Goal: Information Seeking & Learning: Learn about a topic

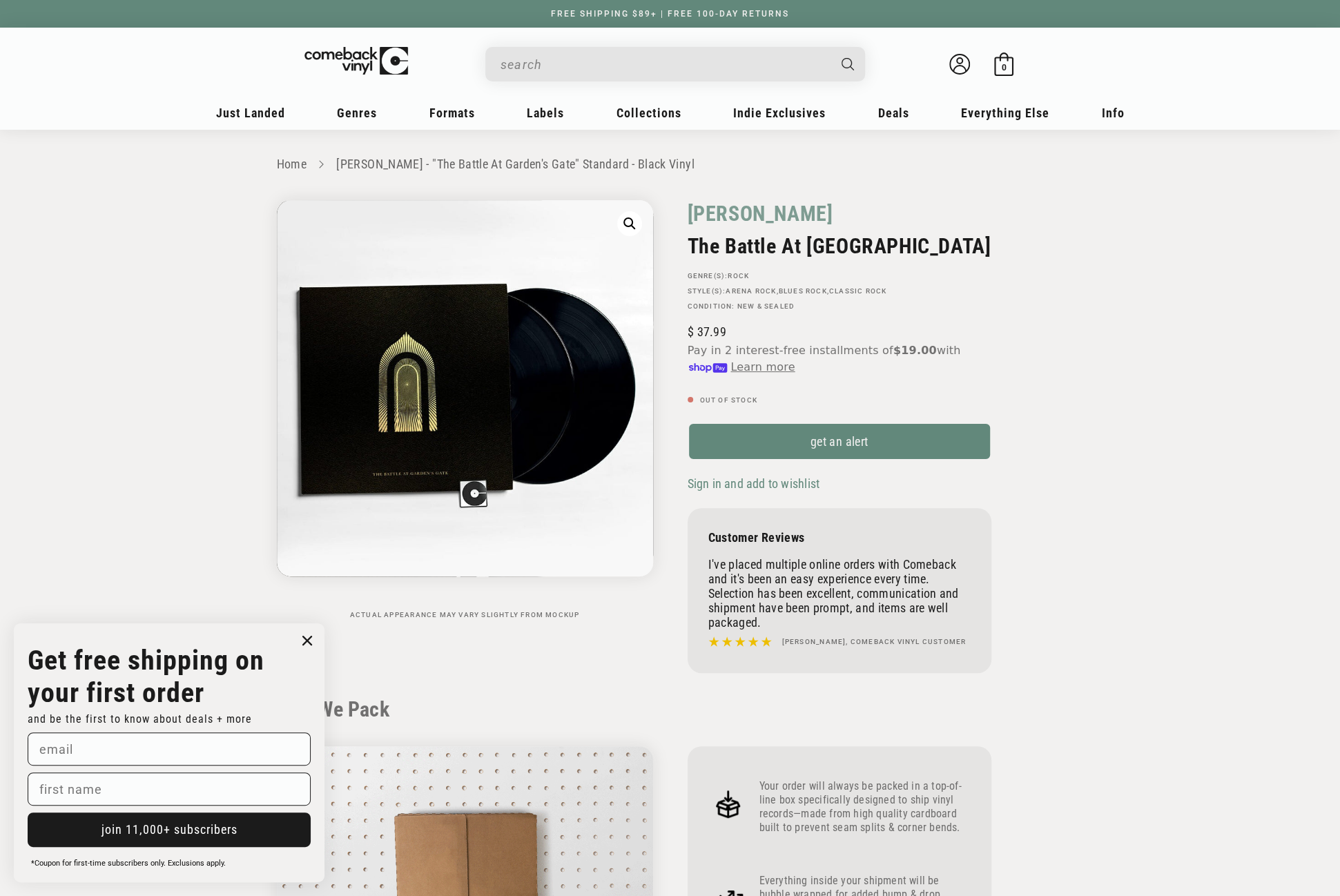
drag, startPoint x: 685, startPoint y: 215, endPoint x: 926, endPoint y: 242, distance: 242.5
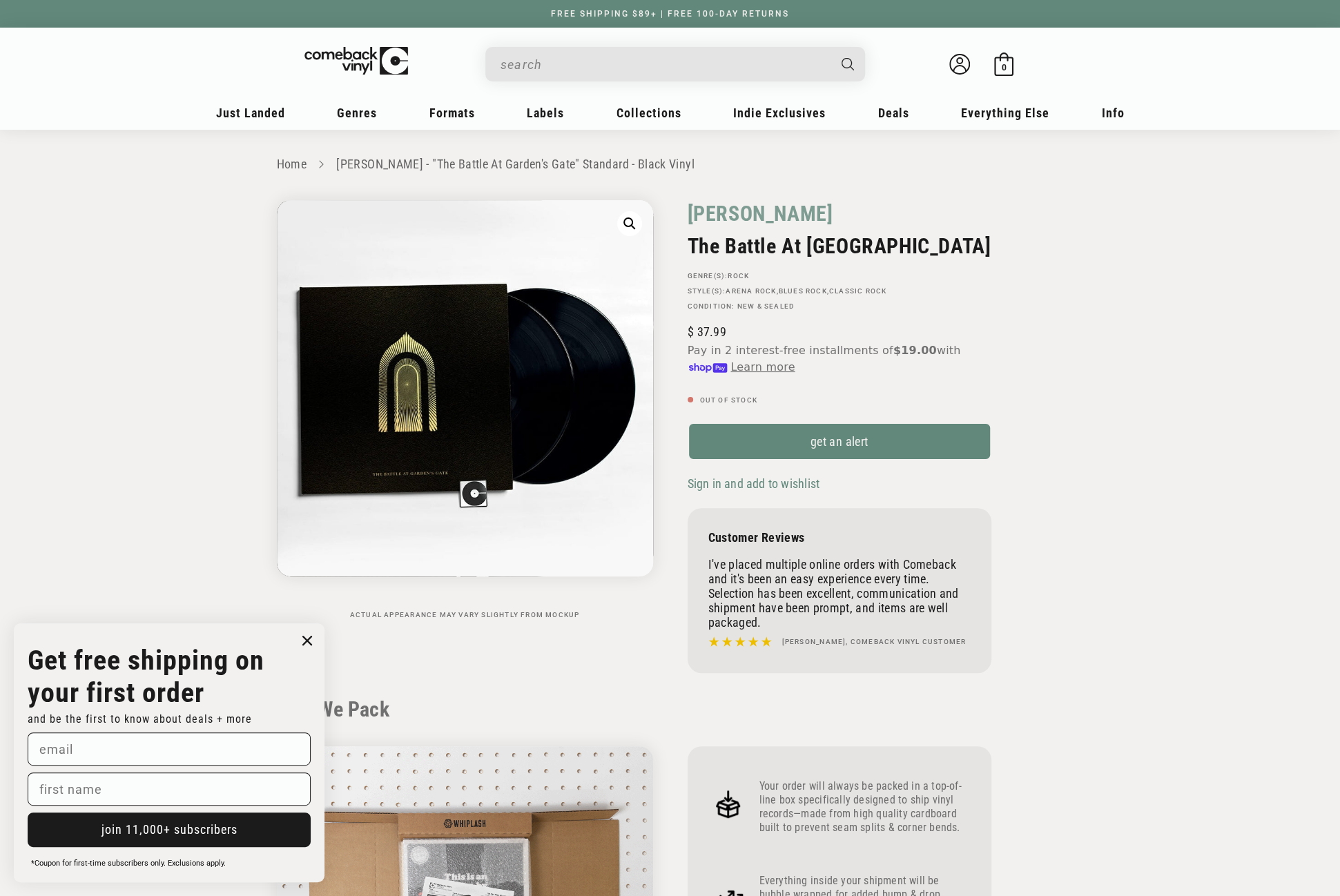
click at [926, 242] on div "[PERSON_NAME] The Battle At [GEOGRAPHIC_DATA] GENRE(S): Rock STYLE(S): [GEOGRAP…" at bounding box center [867, 440] width 394 height 480
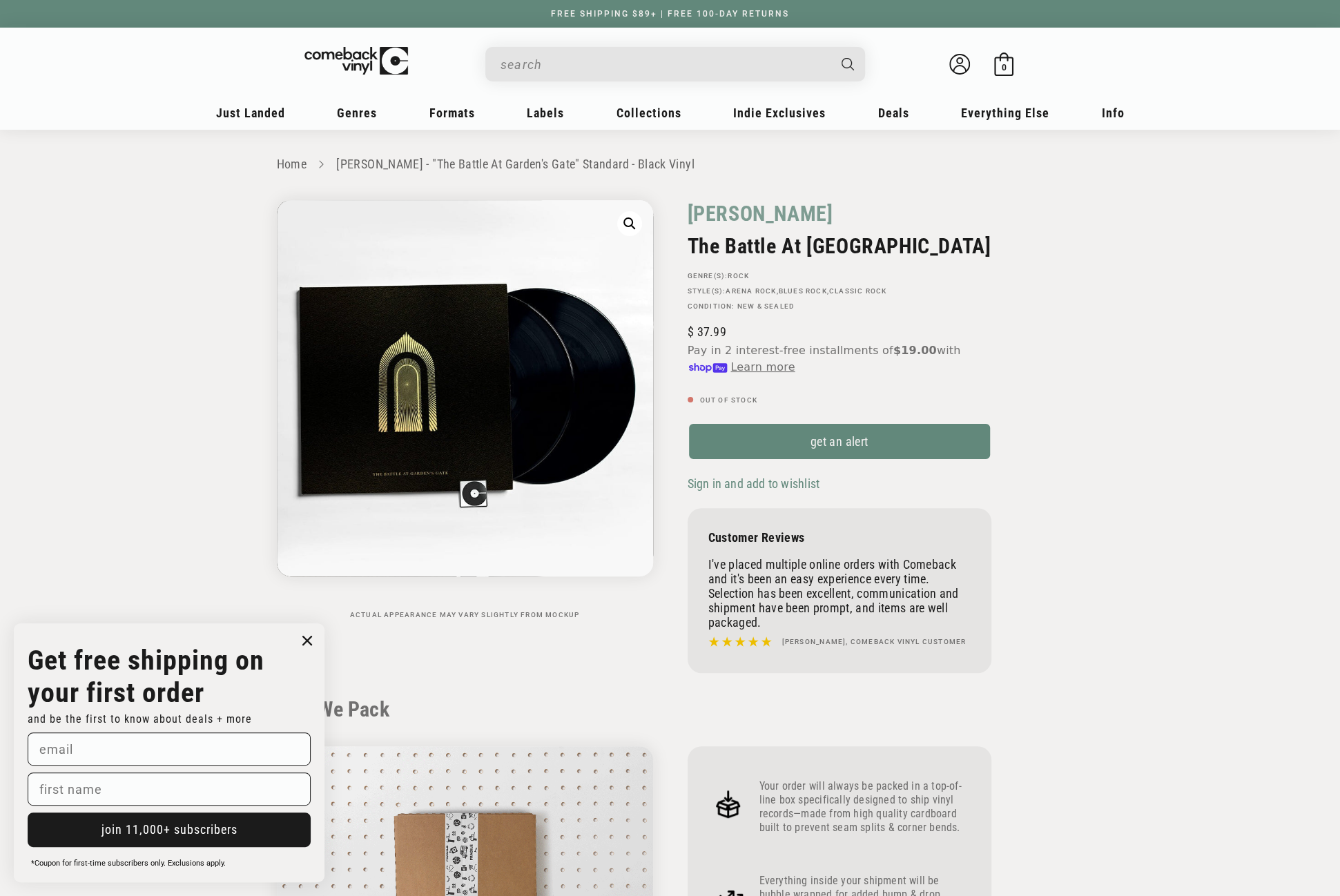
copy div "[PERSON_NAME] The Battle At [GEOGRAPHIC_DATA]"
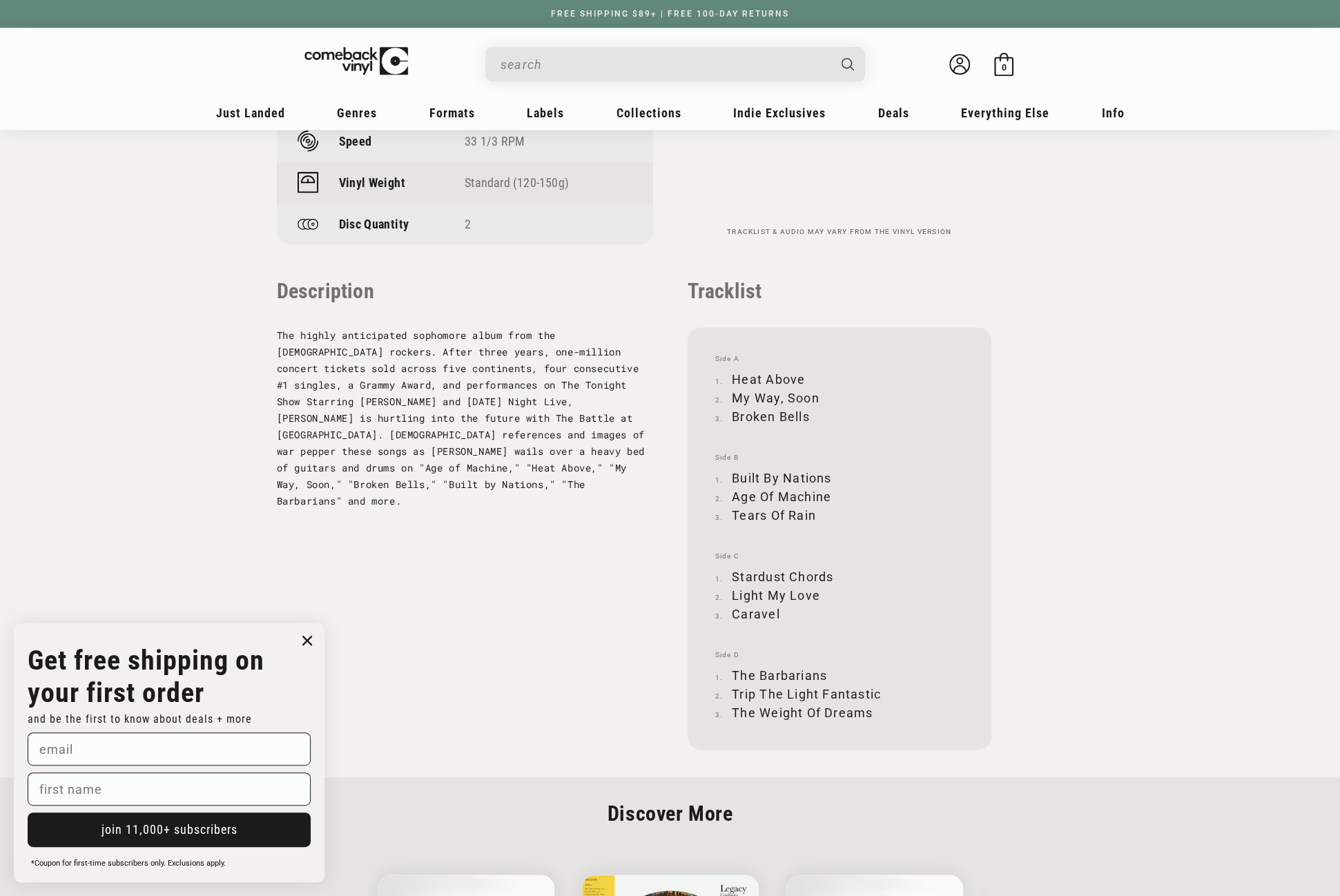
scroll to position [1243, 0]
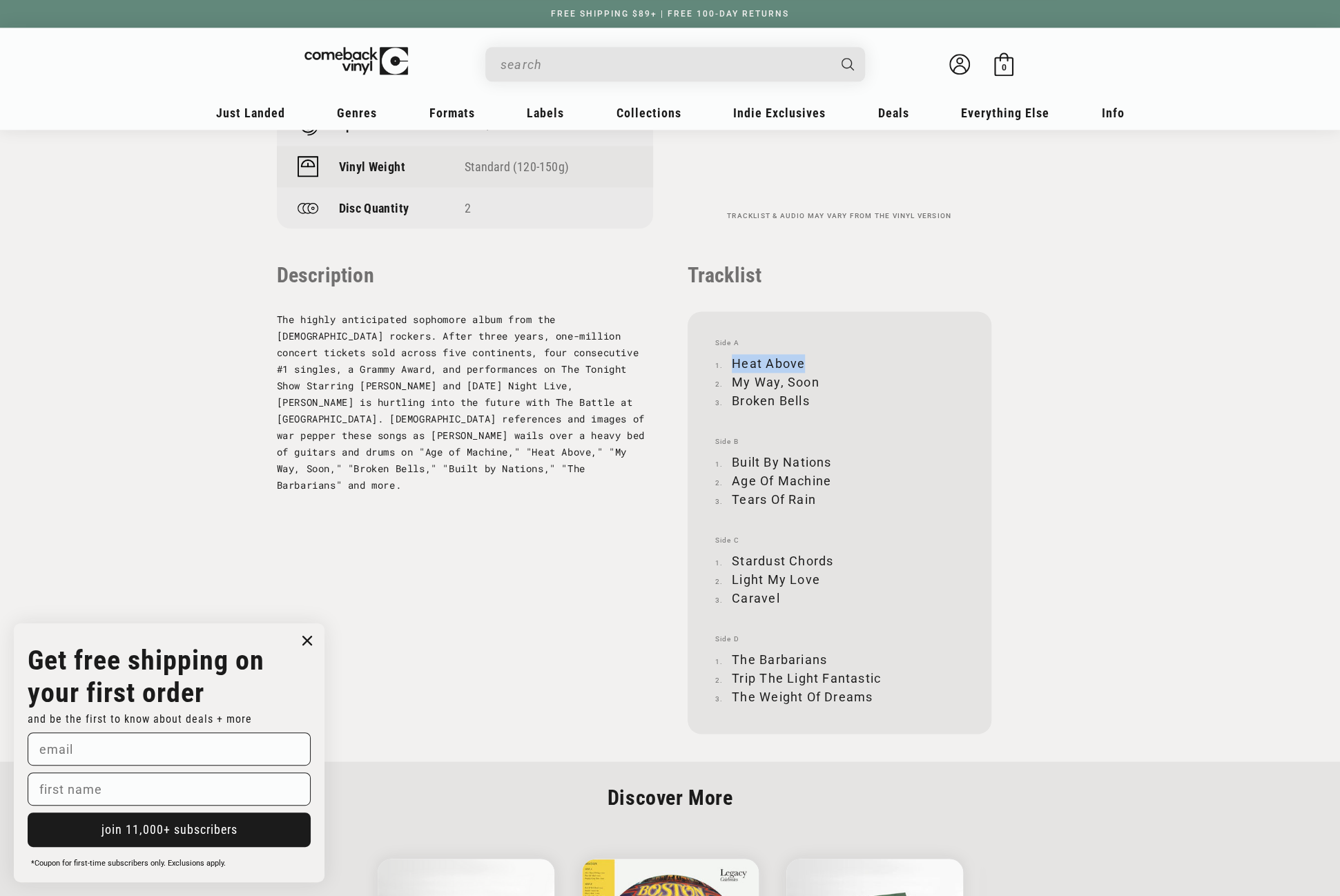
drag, startPoint x: 733, startPoint y: 361, endPoint x: 800, endPoint y: 360, distance: 67.0
click at [800, 360] on li "Heat Above" at bounding box center [839, 363] width 249 height 19
copy li "Heat Above"
drag, startPoint x: 733, startPoint y: 384, endPoint x: 813, endPoint y: 380, distance: 80.1
click at [813, 380] on li "My Way, Soon" at bounding box center [839, 382] width 249 height 19
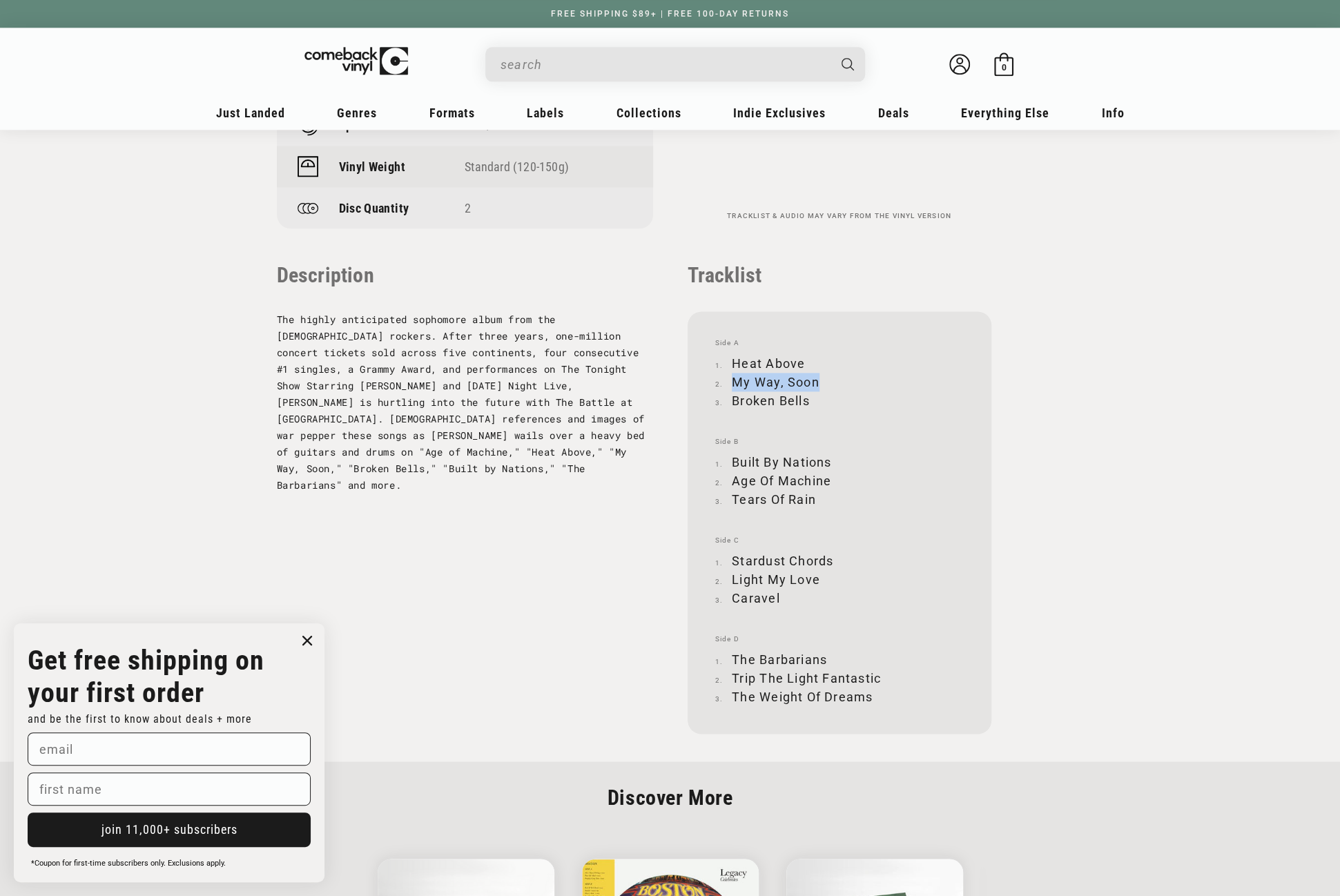
copy li "My Way, Soon"
drag, startPoint x: 732, startPoint y: 399, endPoint x: 807, endPoint y: 399, distance: 75.0
click at [807, 399] on li "Broken Bells" at bounding box center [839, 400] width 249 height 19
copy li "Broken Bells"
drag, startPoint x: 733, startPoint y: 461, endPoint x: 829, endPoint y: 459, distance: 96.0
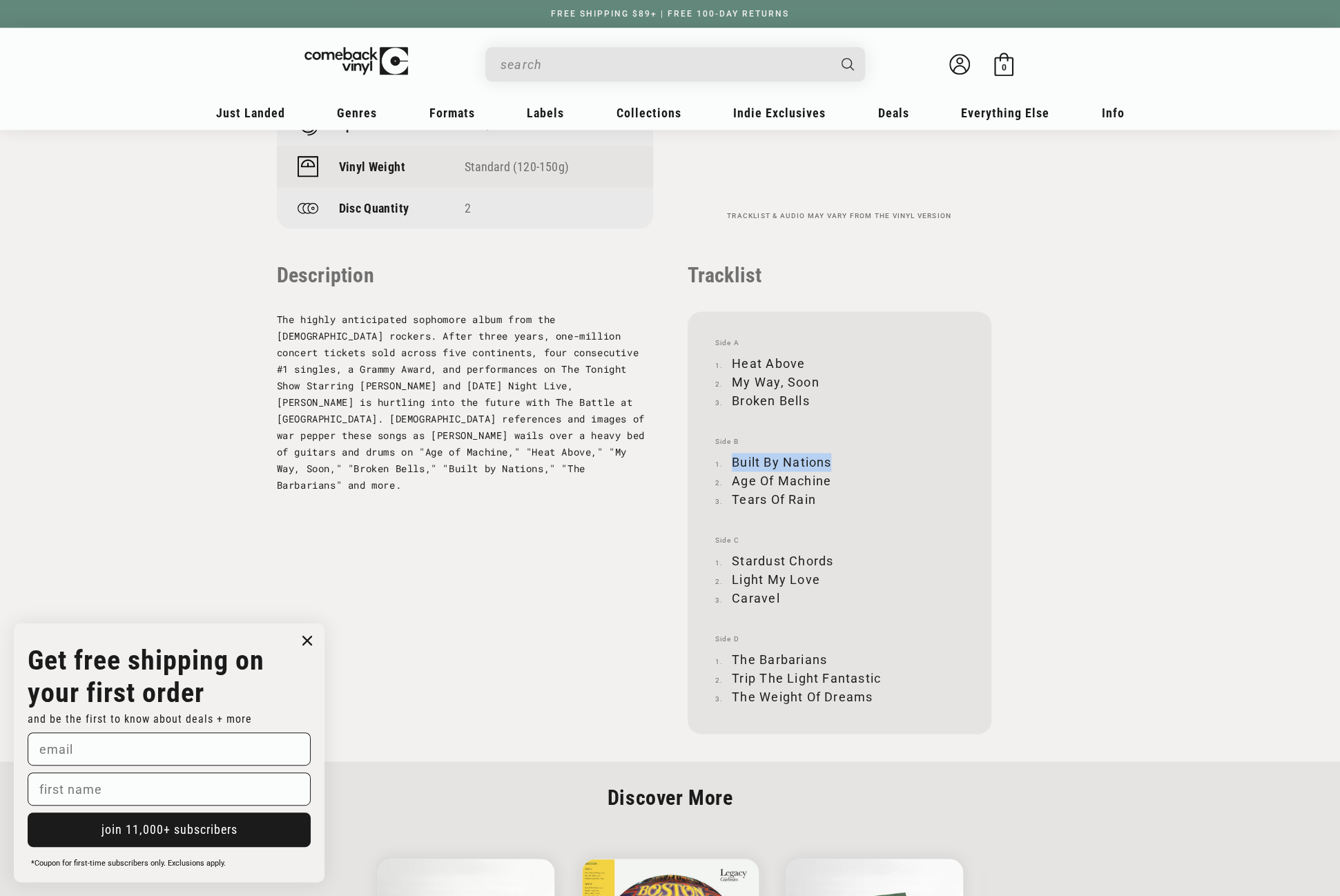
click at [829, 459] on li "Built By Nations" at bounding box center [839, 462] width 249 height 19
copy li "Built By Nations"
drag, startPoint x: 734, startPoint y: 480, endPoint x: 828, endPoint y: 480, distance: 94.0
click at [828, 480] on li "Age Of Machine" at bounding box center [839, 480] width 249 height 19
copy li "Age Of Machine"
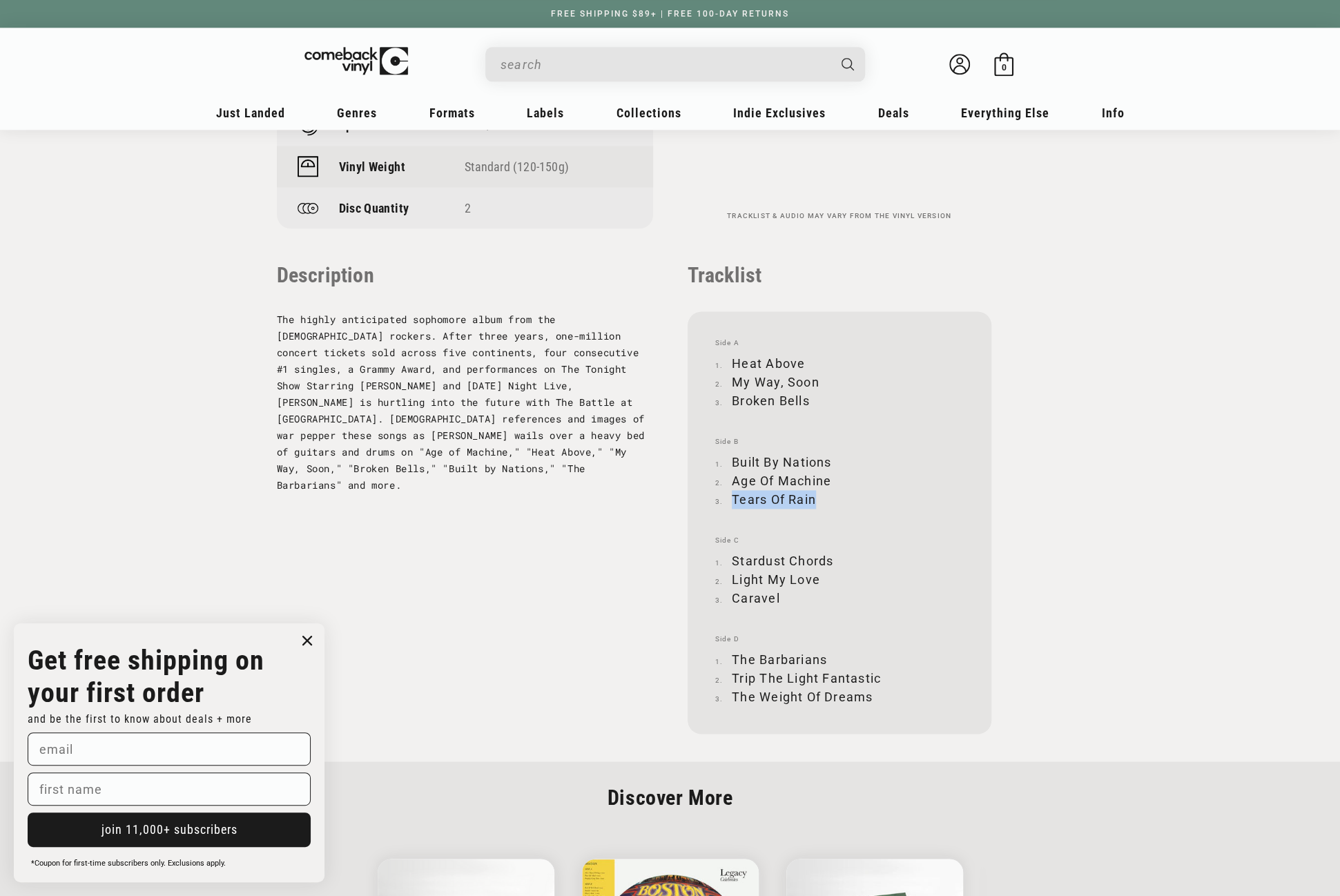
drag, startPoint x: 733, startPoint y: 497, endPoint x: 816, endPoint y: 499, distance: 83.0
click at [816, 499] on li "Tears Of Rain" at bounding box center [839, 499] width 249 height 19
copy li "Tears Of Rain"
drag, startPoint x: 733, startPoint y: 557, endPoint x: 831, endPoint y: 553, distance: 98.1
click at [831, 553] on li "Stardust Chords" at bounding box center [839, 561] width 249 height 19
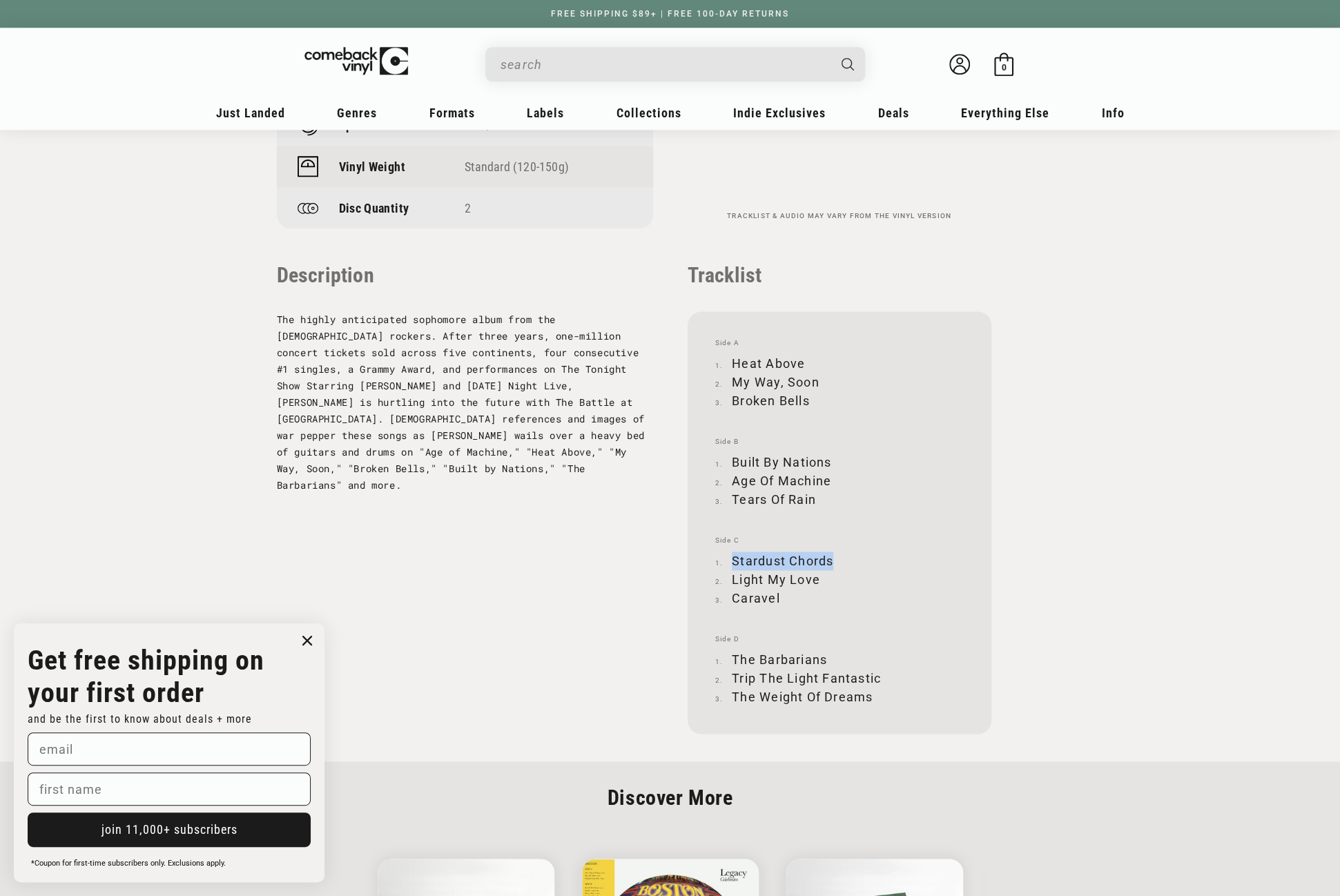
copy li "Stardust Chords"
drag, startPoint x: 732, startPoint y: 578, endPoint x: 816, endPoint y: 577, distance: 84.0
click at [816, 577] on li "Light My Love" at bounding box center [839, 579] width 249 height 19
copy li "Light My Love"
click at [732, 597] on li "Caravel" at bounding box center [839, 598] width 249 height 19
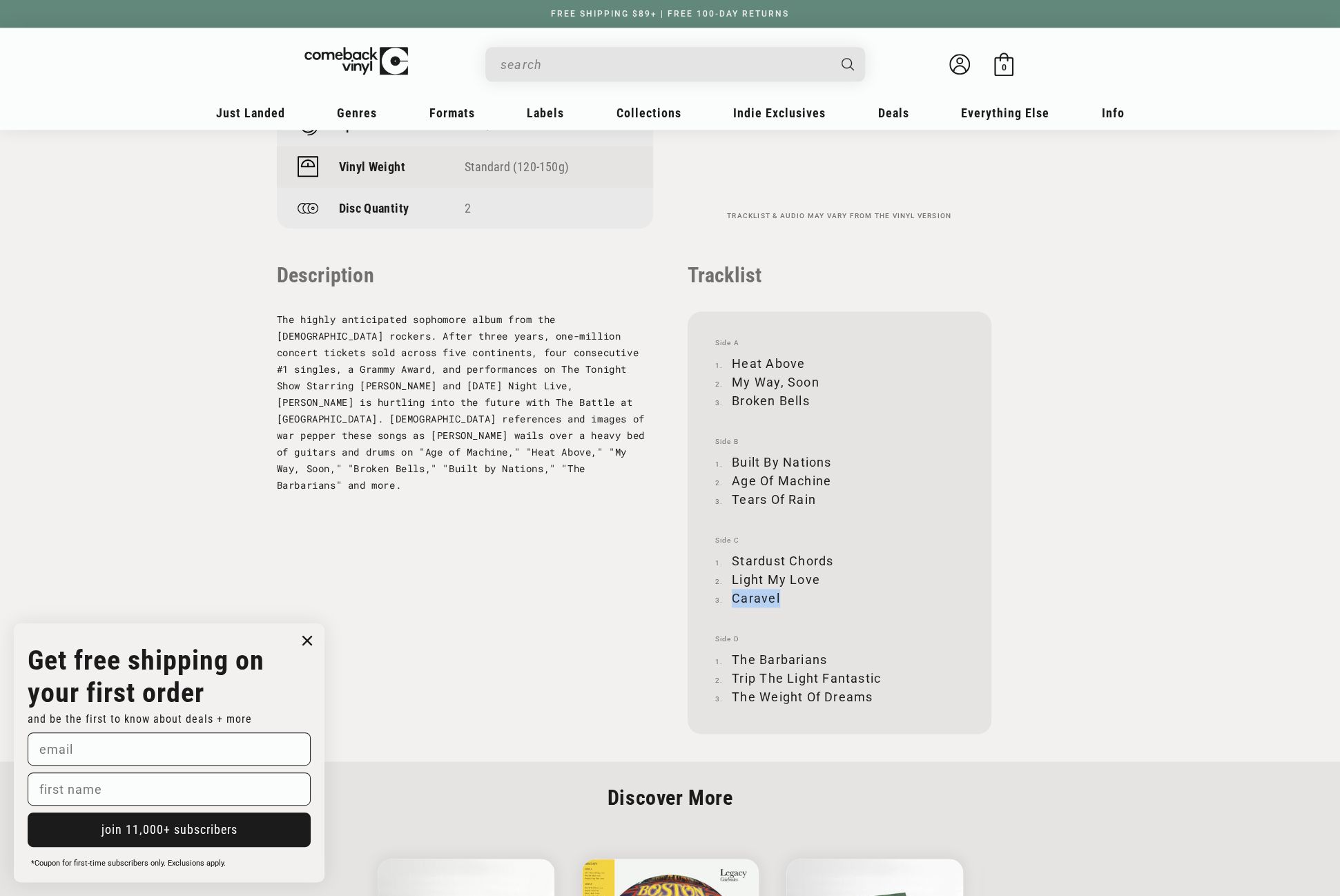
click at [732, 597] on li "Caravel" at bounding box center [839, 598] width 249 height 19
copy li "Caravel"
drag, startPoint x: 732, startPoint y: 657, endPoint x: 823, endPoint y: 659, distance: 91.0
click at [823, 659] on li "The Barbarians" at bounding box center [839, 659] width 249 height 19
drag, startPoint x: 733, startPoint y: 674, endPoint x: 878, endPoint y: 680, distance: 145.1
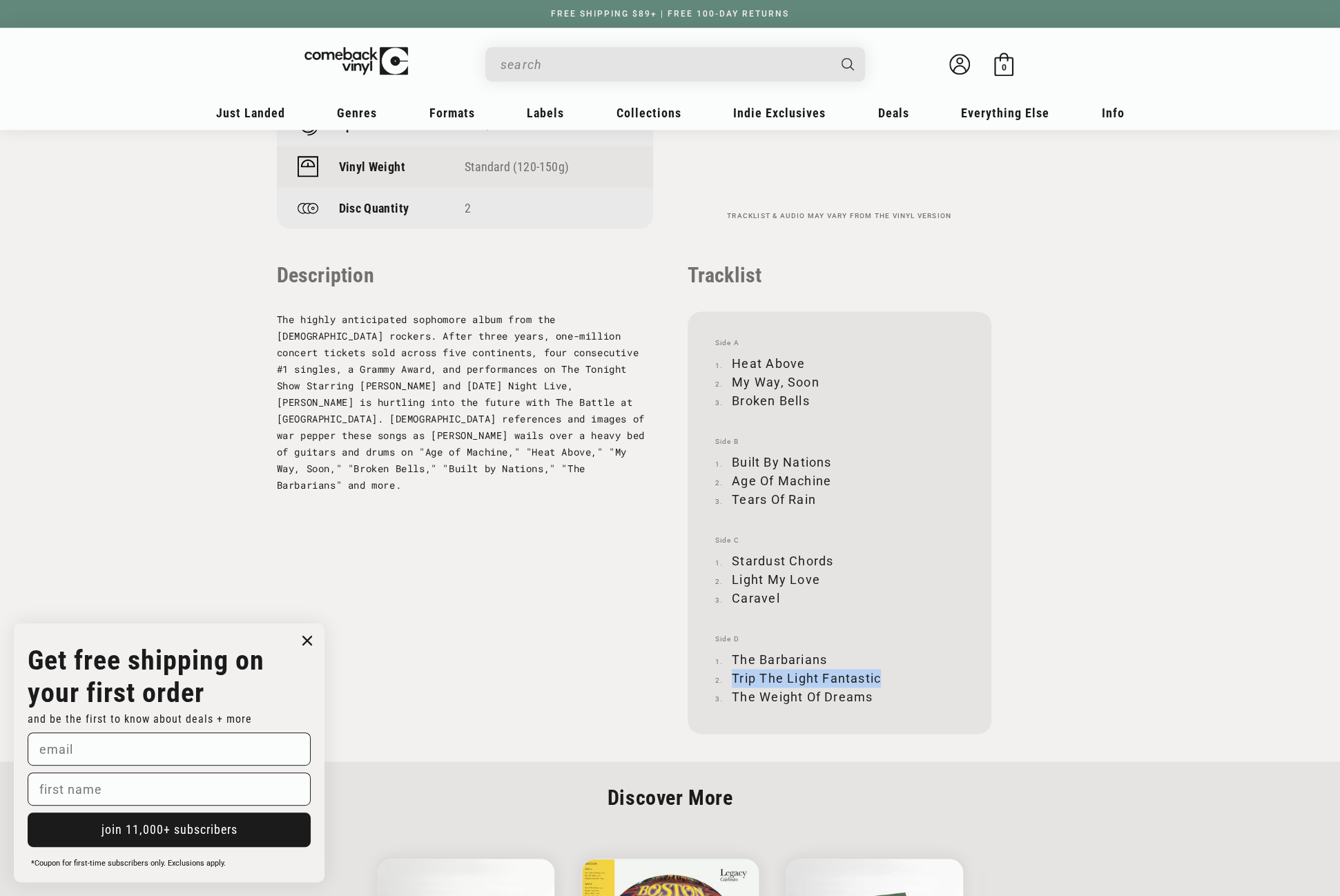
click at [878, 680] on li "Trip The Light Fantastic" at bounding box center [839, 678] width 249 height 19
drag, startPoint x: 733, startPoint y: 693, endPoint x: 868, endPoint y: 693, distance: 135.0
click at [868, 693] on li "The Weight Of Dreams" at bounding box center [839, 697] width 249 height 19
click at [608, 65] on input "When autocomplete results are available use up and down arrows to review and en…" at bounding box center [664, 64] width 327 height 28
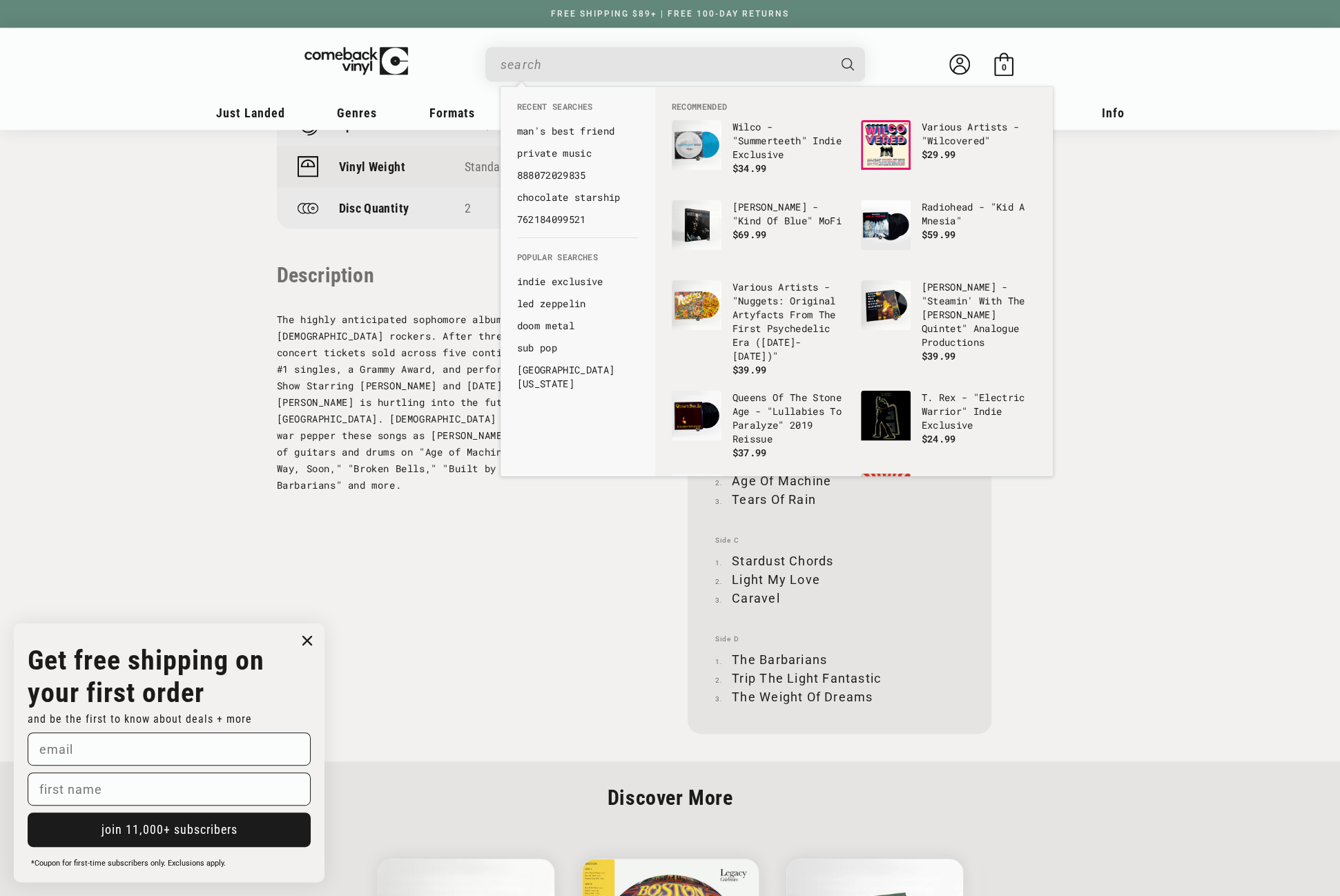
paste input "602465627374"
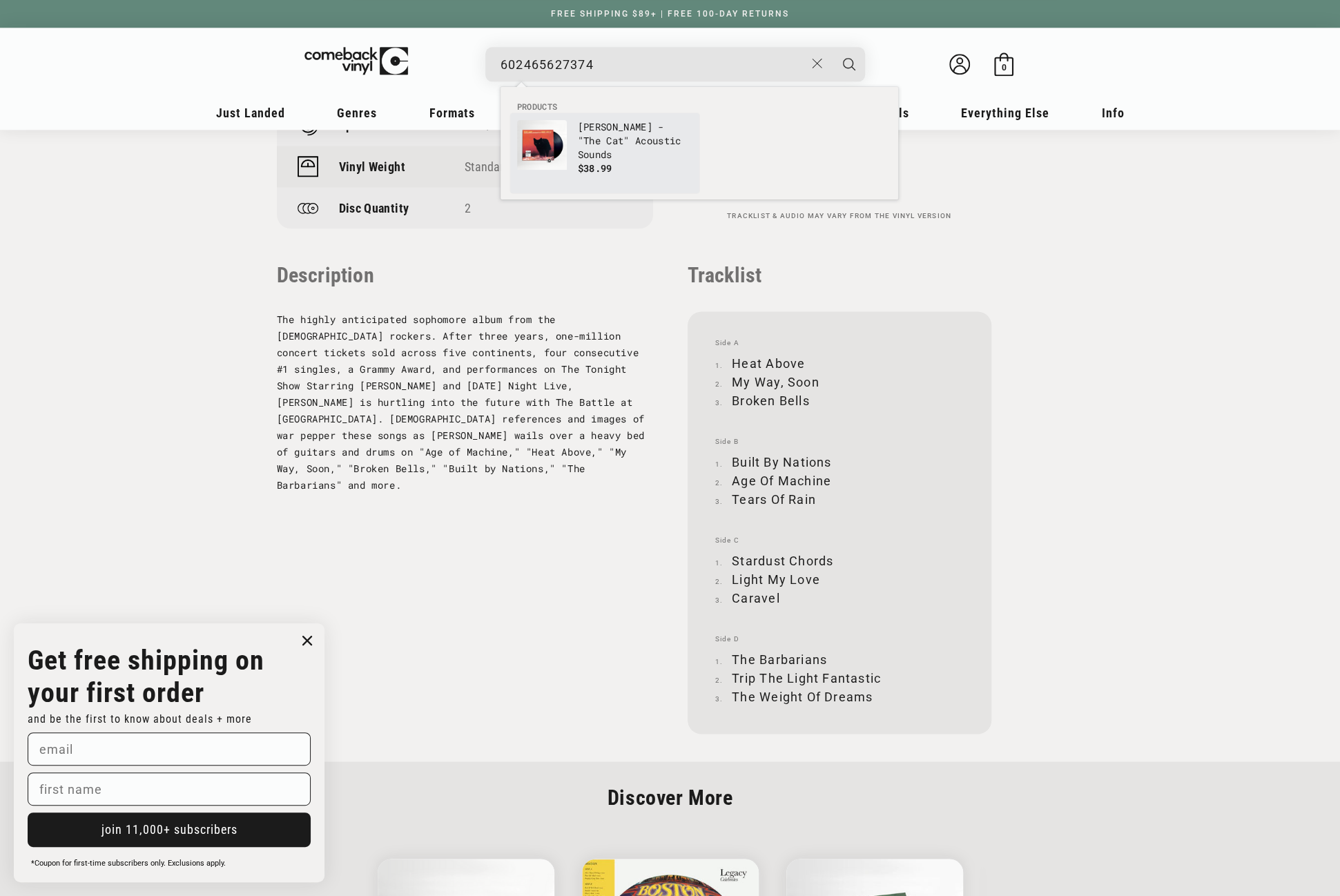
type input "602465627374"
click at [614, 141] on p "[PERSON_NAME] - "The Cat" Acoustic Sounds" at bounding box center [634, 140] width 114 height 41
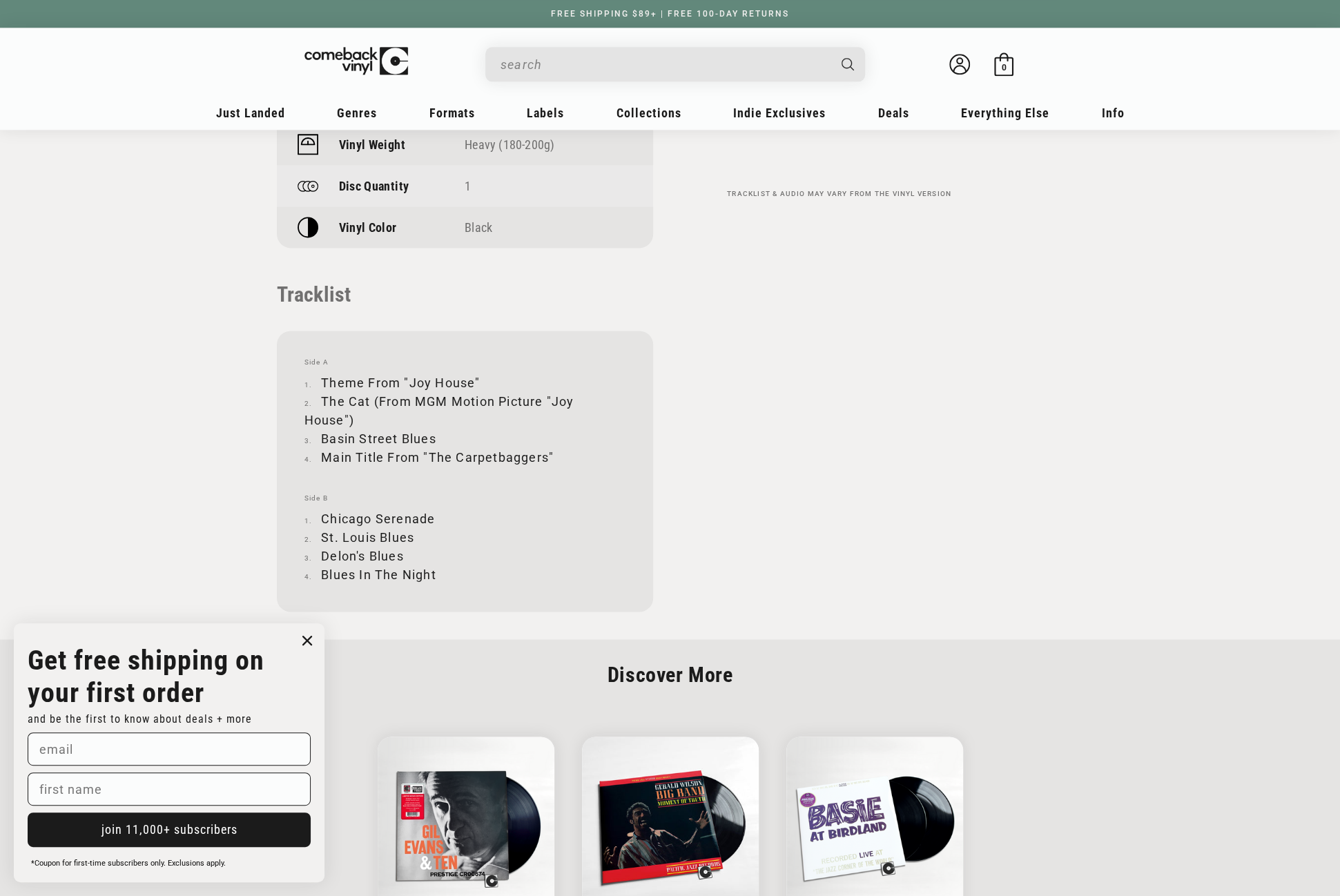
scroll to position [1312, 0]
drag, startPoint x: 322, startPoint y: 378, endPoint x: 478, endPoint y: 378, distance: 156.0
click at [478, 378] on li "Theme From "Joy House"" at bounding box center [465, 382] width 321 height 19
copy li "Theme From "Joy House""
drag, startPoint x: 322, startPoint y: 399, endPoint x: 356, endPoint y: 415, distance: 37.6
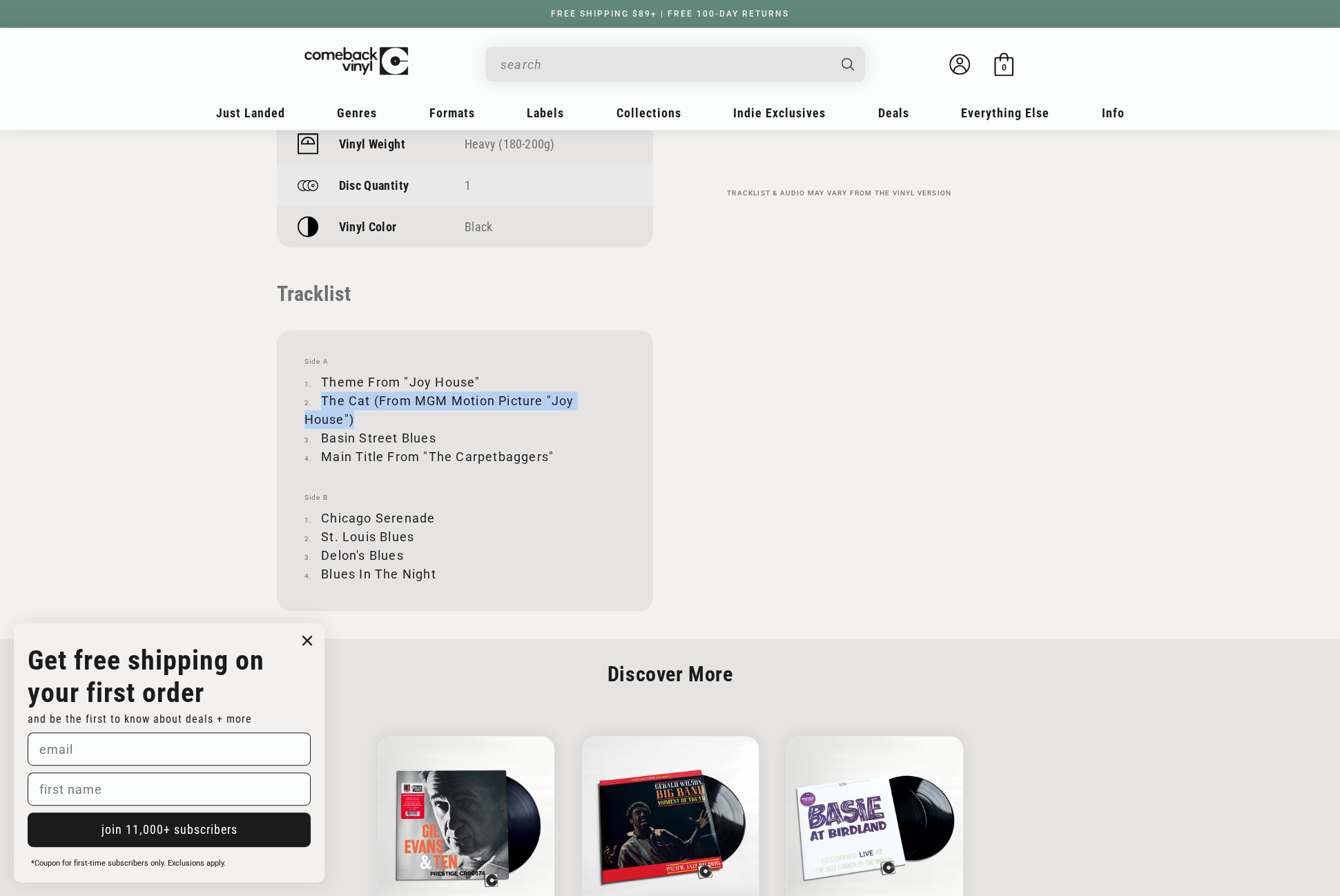
click at [356, 415] on li "The Cat (From MGM Motion Picture "Joy House")" at bounding box center [465, 410] width 321 height 37
copy li "The Cat (From MGM Motion Picture "Joy House")"
drag, startPoint x: 323, startPoint y: 438, endPoint x: 434, endPoint y: 441, distance: 111.0
click at [434, 441] on li "Basin Street Blues" at bounding box center [465, 437] width 321 height 19
copy li "Basin Street Blues"
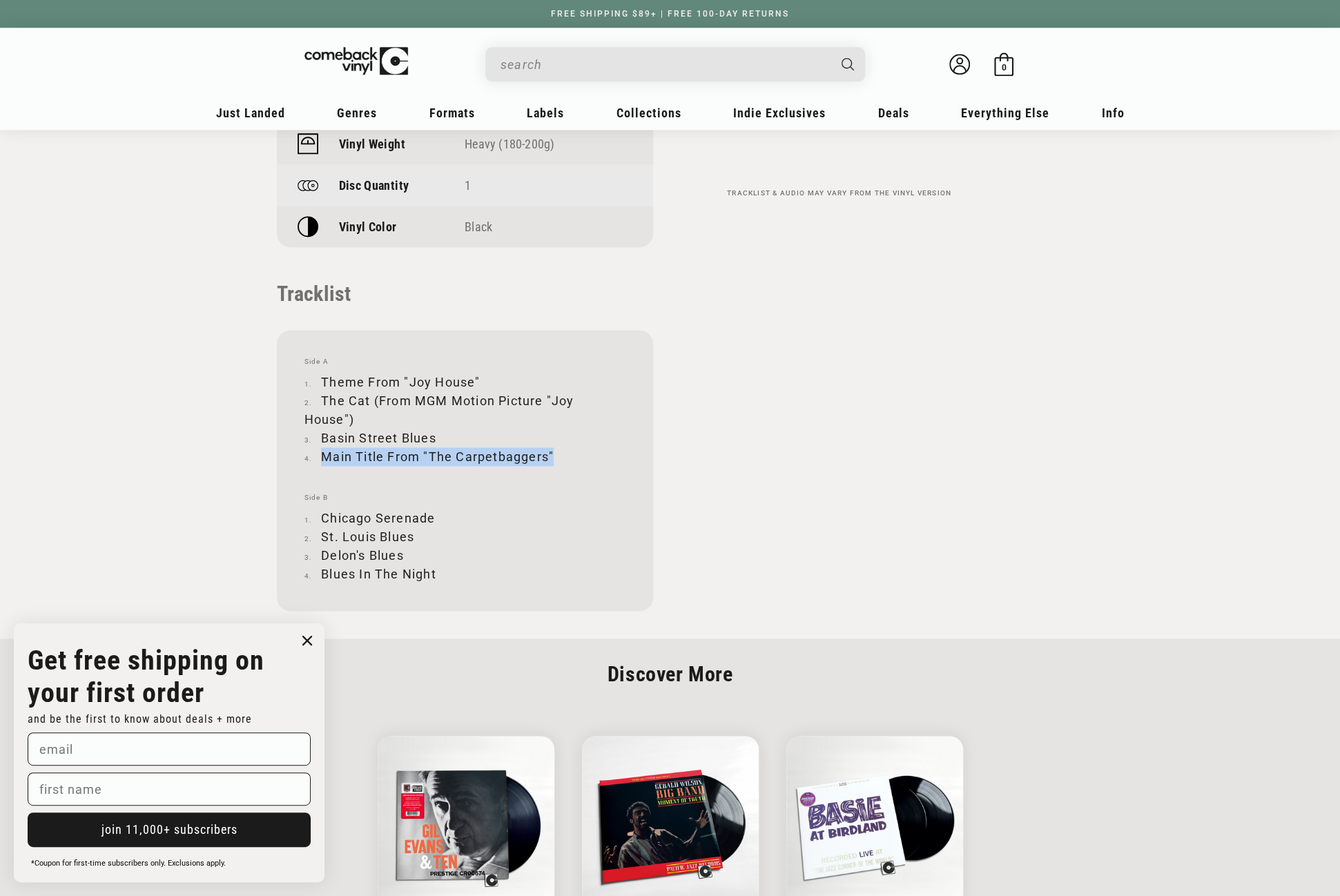
drag, startPoint x: 320, startPoint y: 454, endPoint x: 553, endPoint y: 454, distance: 233.0
click at [553, 454] on li "Main Title From "The Carpetbaggers"" at bounding box center [465, 456] width 321 height 19
copy li "Main Title From "The Carpetbaggers""
drag, startPoint x: 322, startPoint y: 518, endPoint x: 435, endPoint y: 523, distance: 113.1
click at [435, 523] on li "Chicago Serenade" at bounding box center [465, 518] width 321 height 19
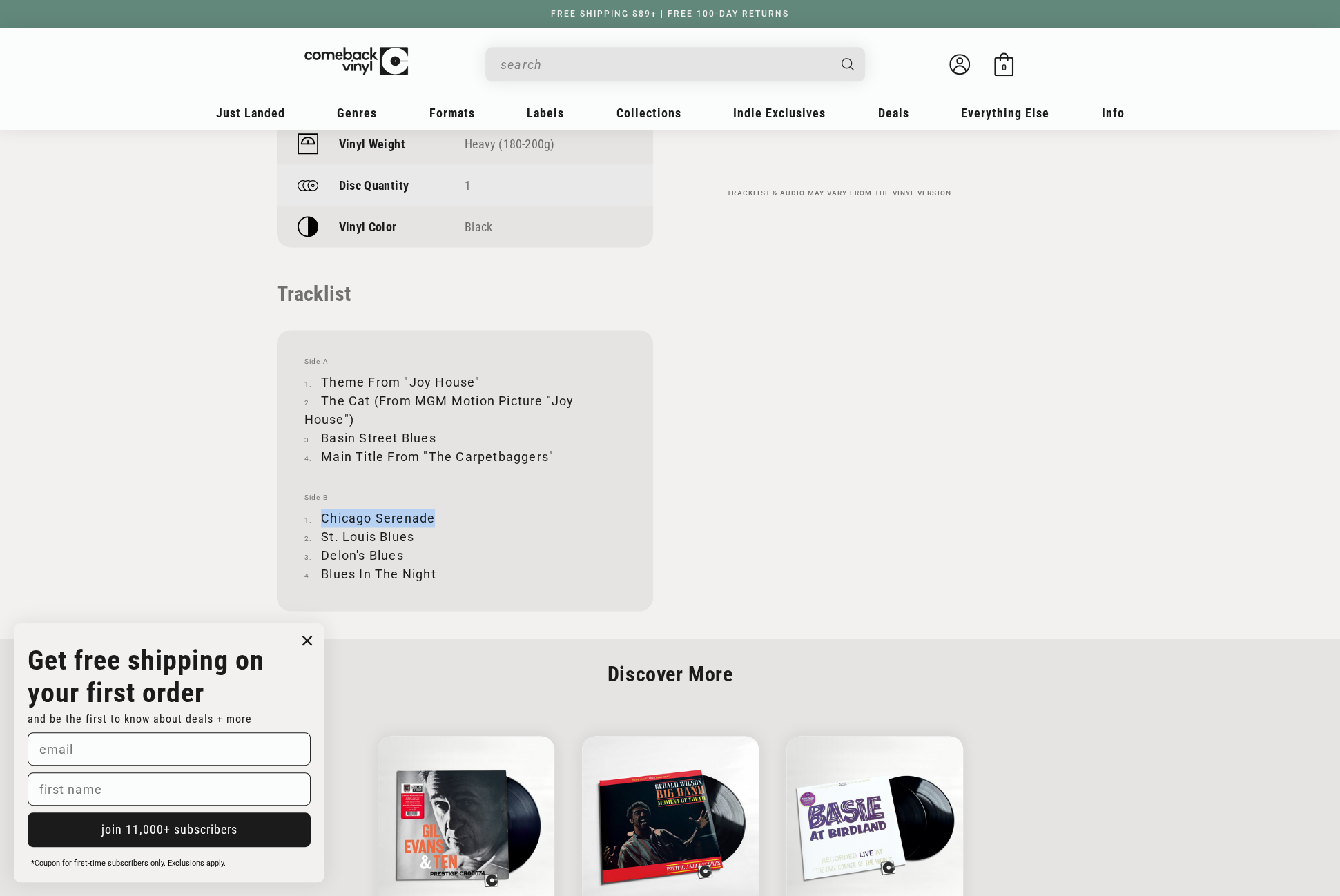
copy li "Chicago Serenade"
drag, startPoint x: 321, startPoint y: 535, endPoint x: 412, endPoint y: 536, distance: 91.0
click at [412, 536] on li "St. Louis Blues" at bounding box center [465, 536] width 321 height 19
copy li "St. Louis Blues"
drag, startPoint x: 322, startPoint y: 554, endPoint x: 402, endPoint y: 554, distance: 80.0
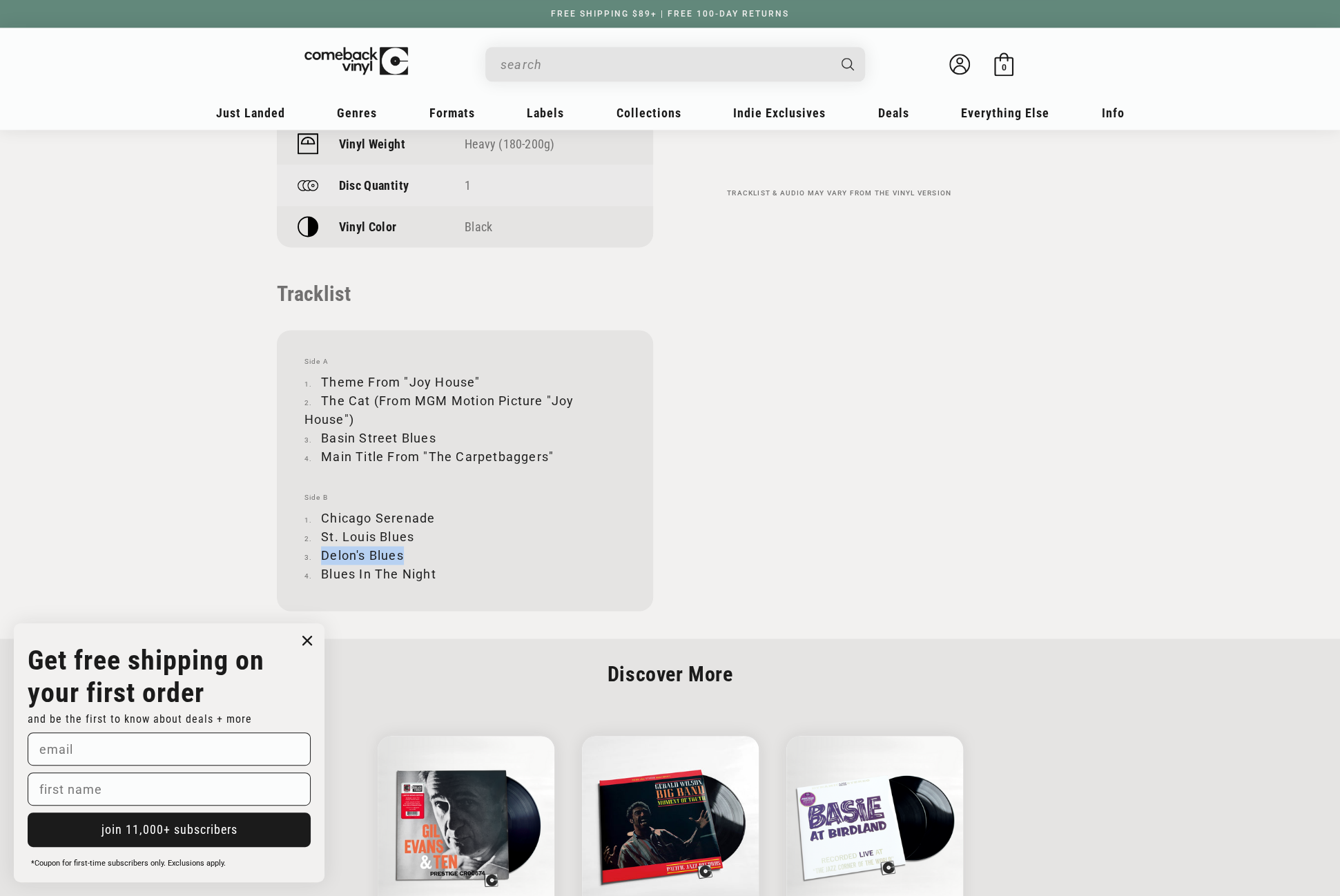
click at [402, 554] on li "Delon's Blues" at bounding box center [465, 555] width 321 height 19
copy li "Delon's Blues"
drag, startPoint x: 321, startPoint y: 574, endPoint x: 436, endPoint y: 570, distance: 115.1
click at [436, 570] on li "Blues In The Night" at bounding box center [465, 574] width 321 height 19
copy li "Blues In The Night"
